Goal: Task Accomplishment & Management: Complete application form

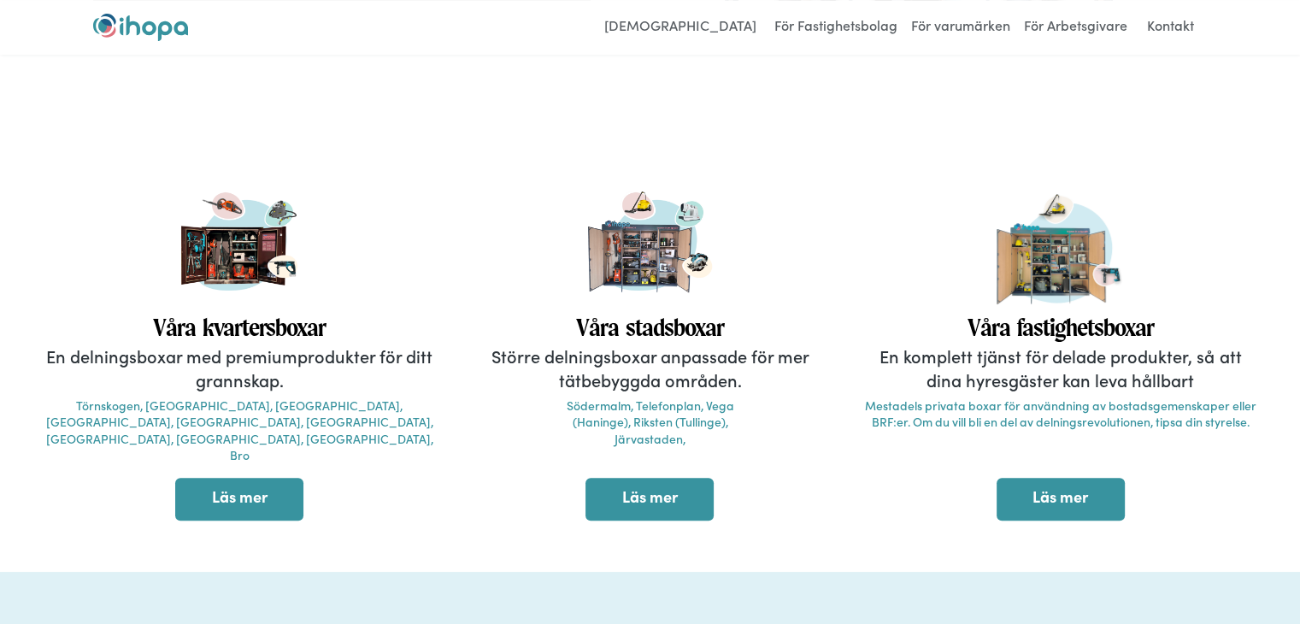
scroll to position [513, 0]
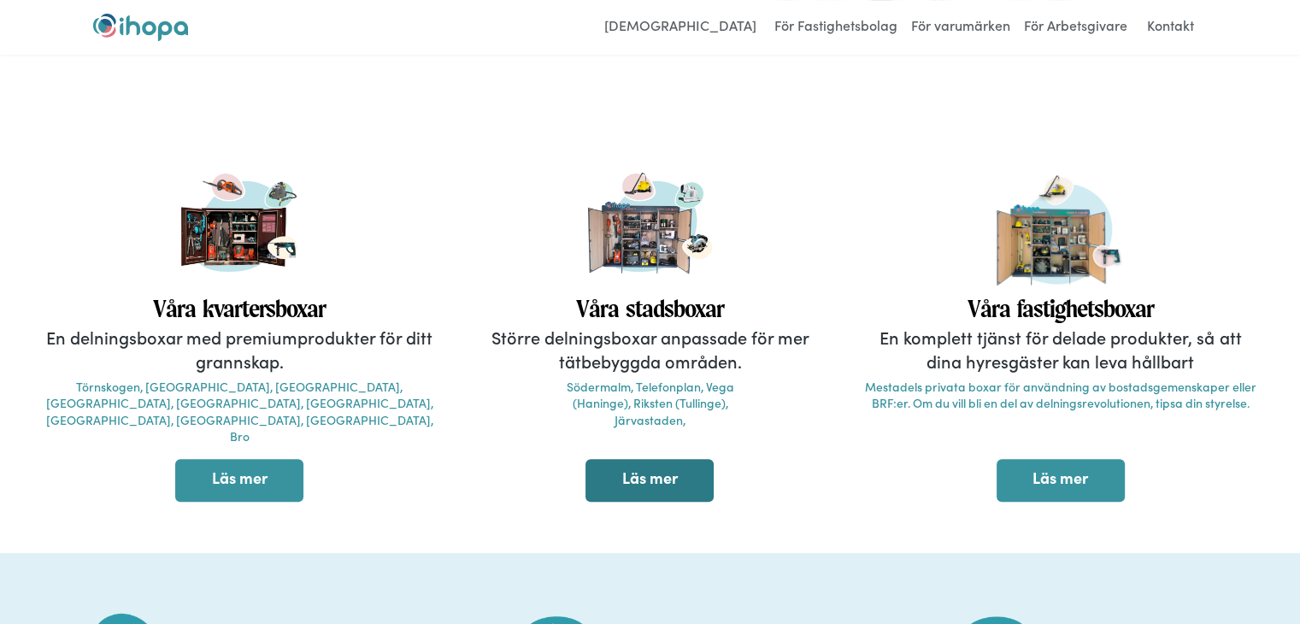
click at [630, 461] on link "Läs mer" at bounding box center [650, 480] width 128 height 43
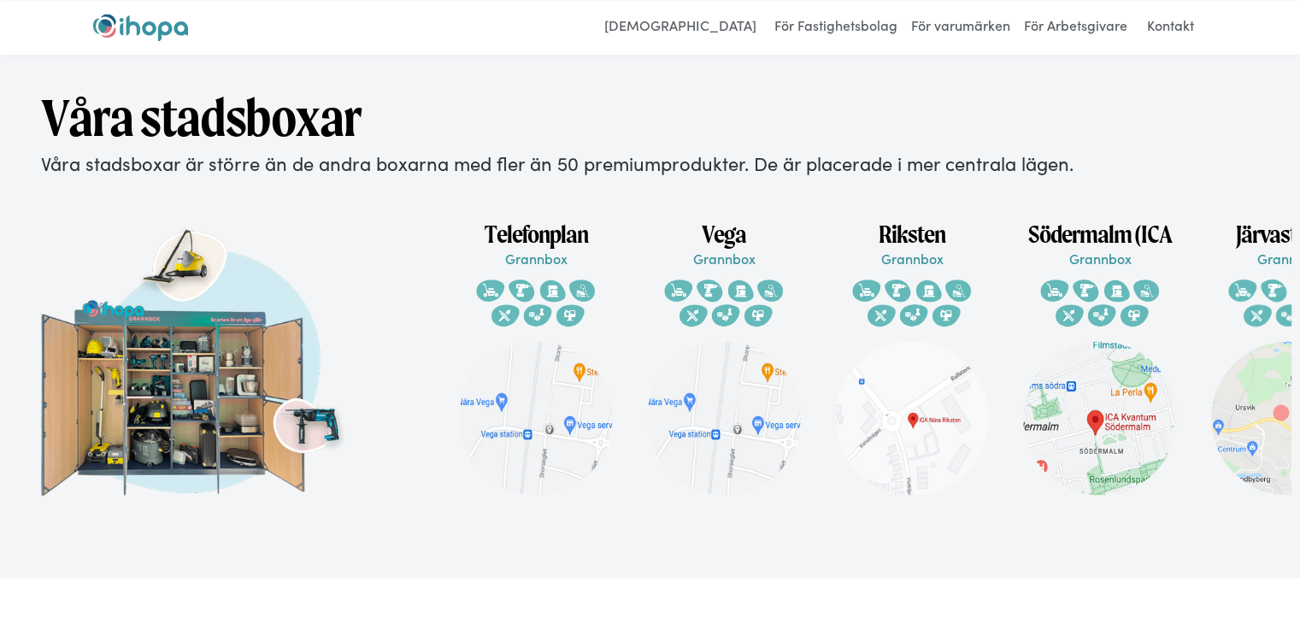
scroll to position [2549, 0]
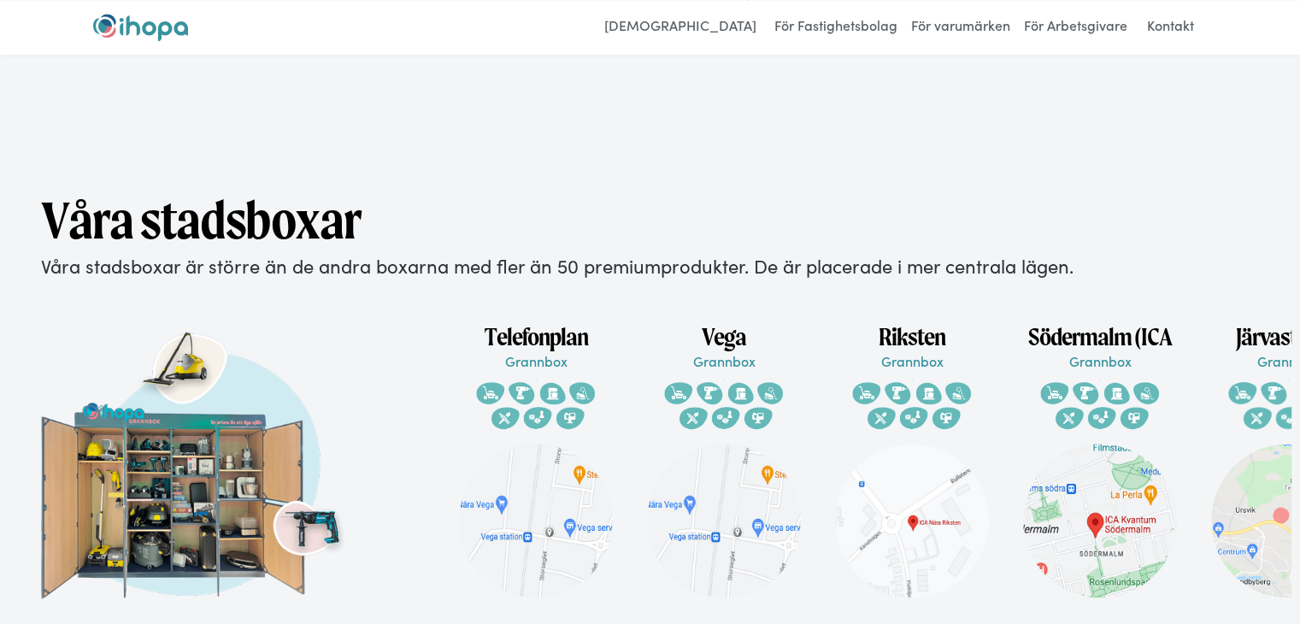
click at [551, 399] on img at bounding box center [536, 401] width 124 height 62
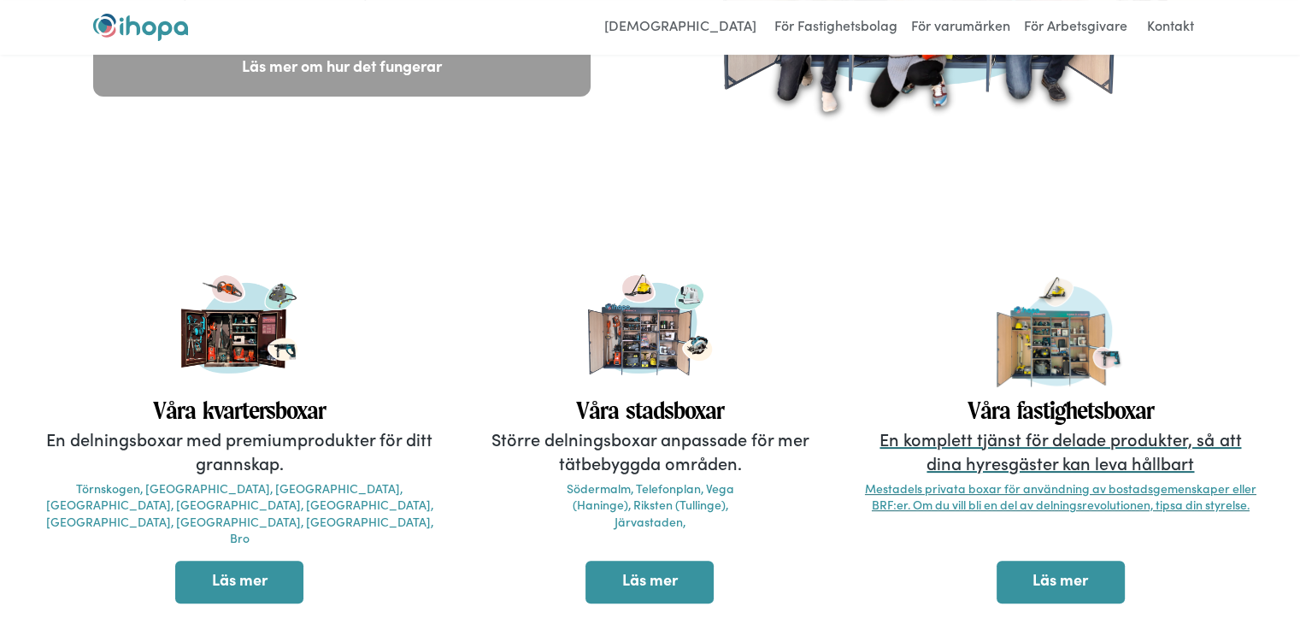
scroll to position [0, 0]
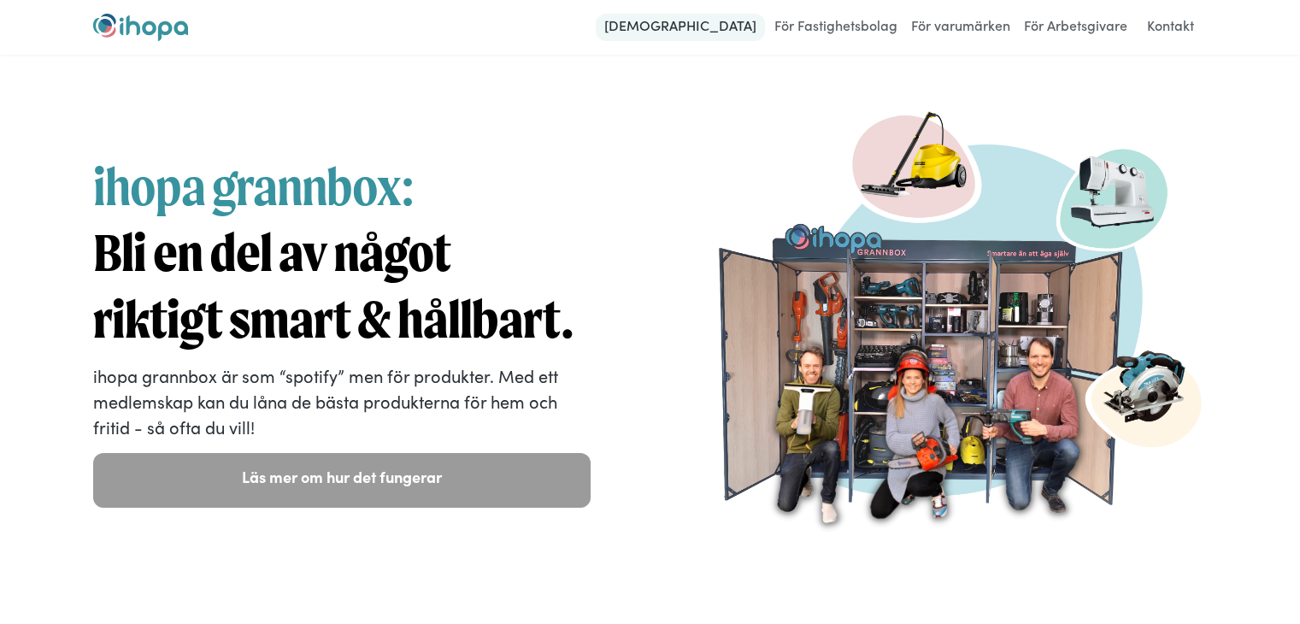
click at [702, 27] on link "[DEMOGRAPHIC_DATA]" at bounding box center [680, 27] width 169 height 27
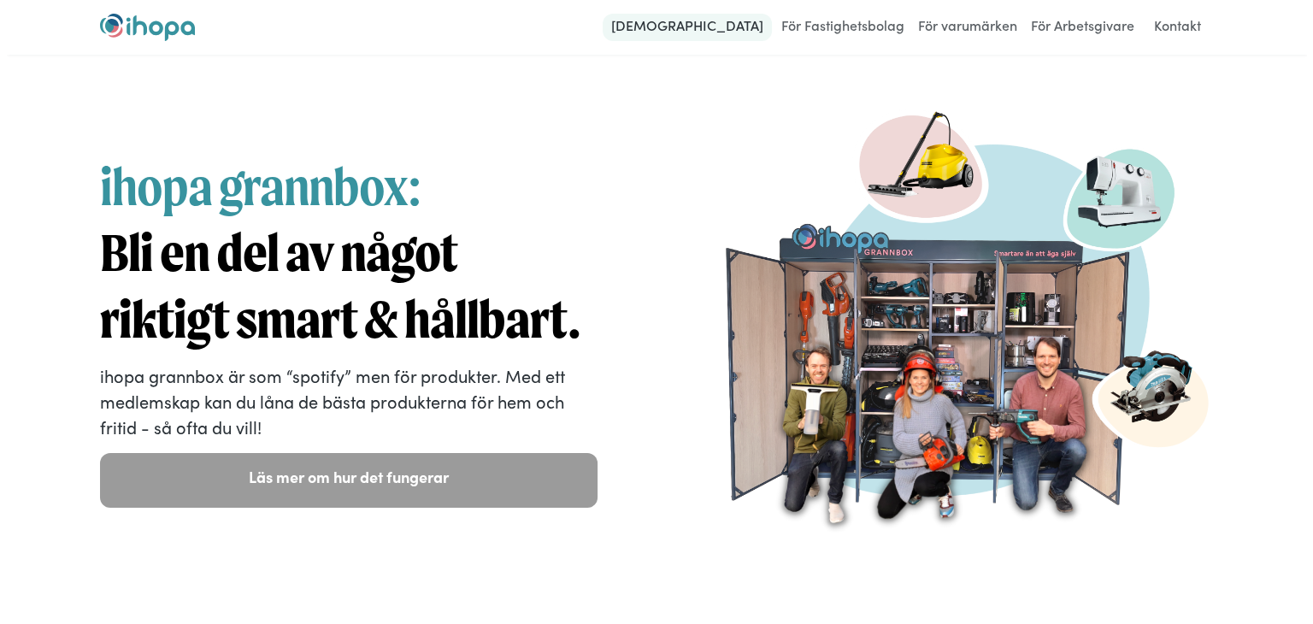
scroll to position [0, 672]
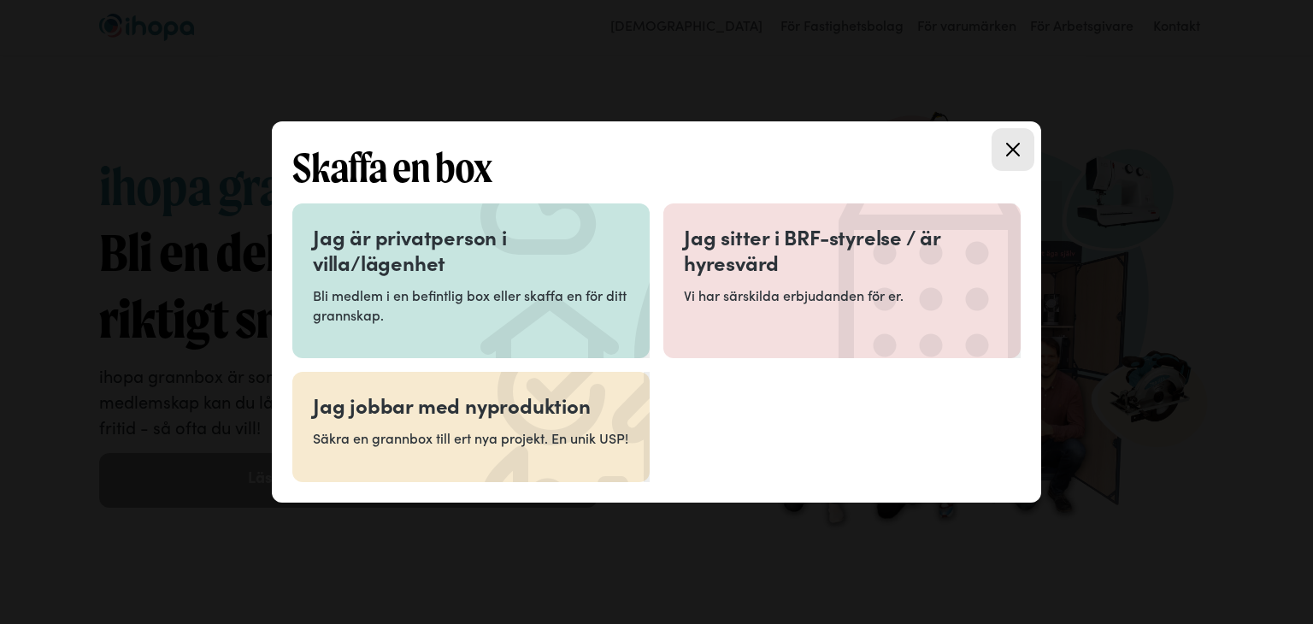
click at [435, 227] on h3 "Jag är privatperson i villa/lägenhet" at bounding box center [471, 249] width 316 height 51
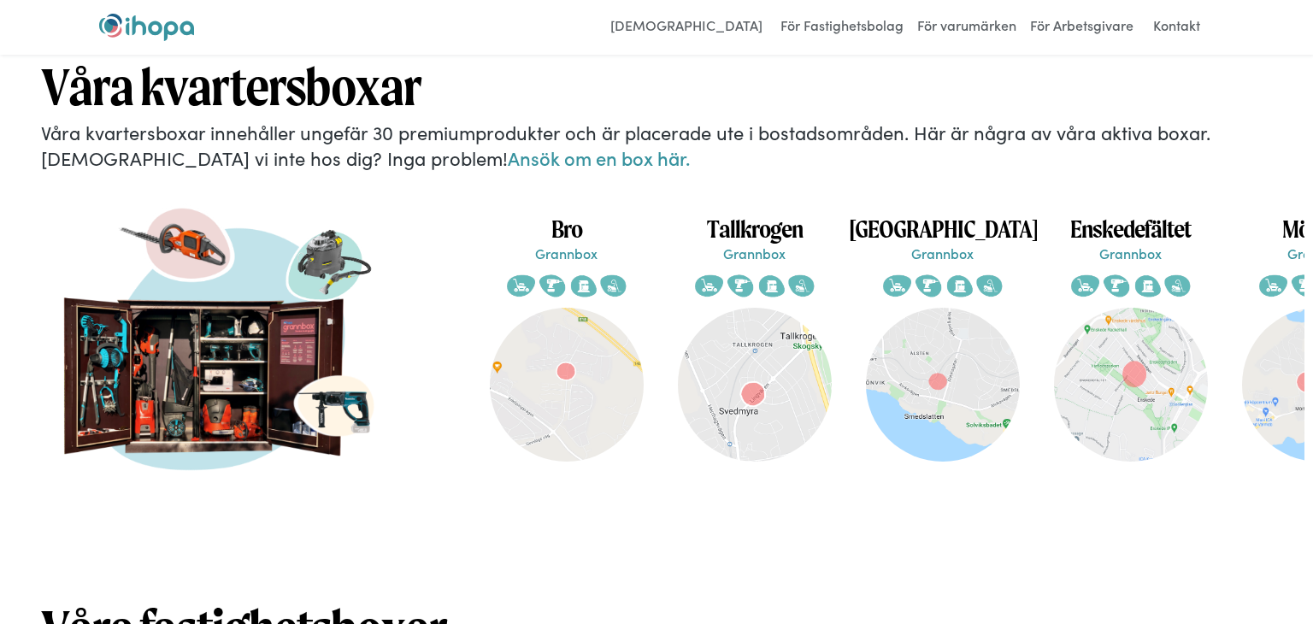
click at [587, 173] on p "Våra kvartersboxar innehåller ungefär 30 premiumprodukter och är placerade ute …" at bounding box center [656, 146] width 1231 height 53
click at [508, 171] on link "Ansök om en box här." at bounding box center [599, 157] width 182 height 27
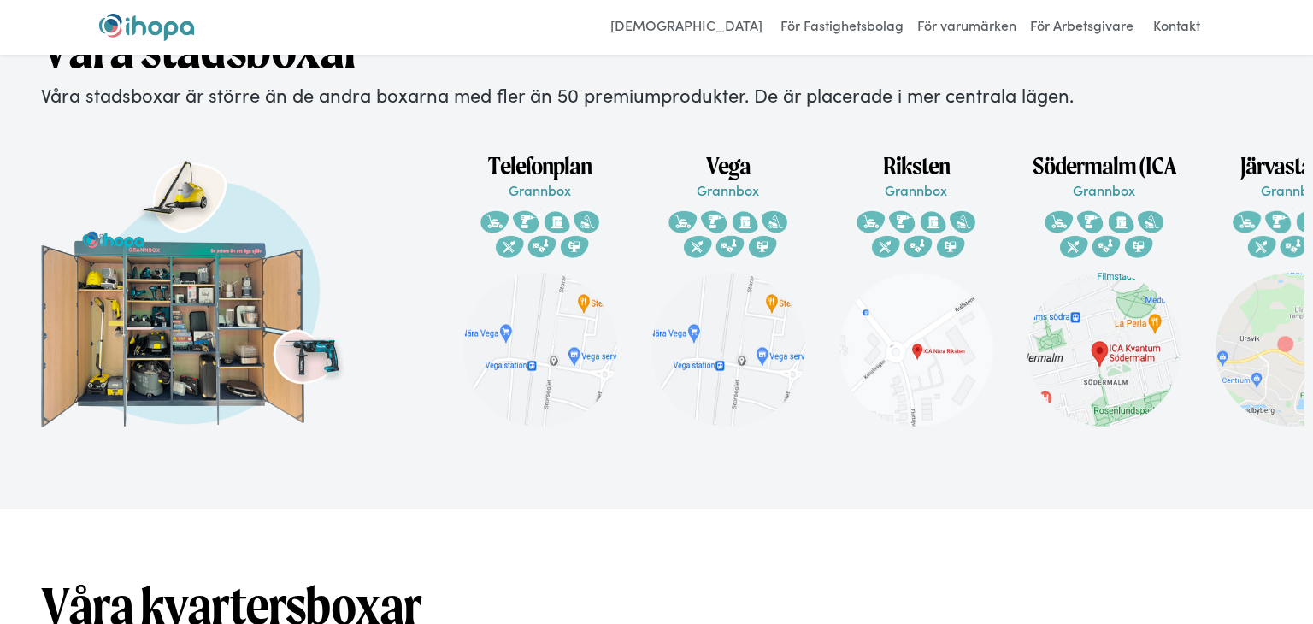
scroll to position [513, 0]
